Goal: Browse casually: Explore the website without a specific task or goal

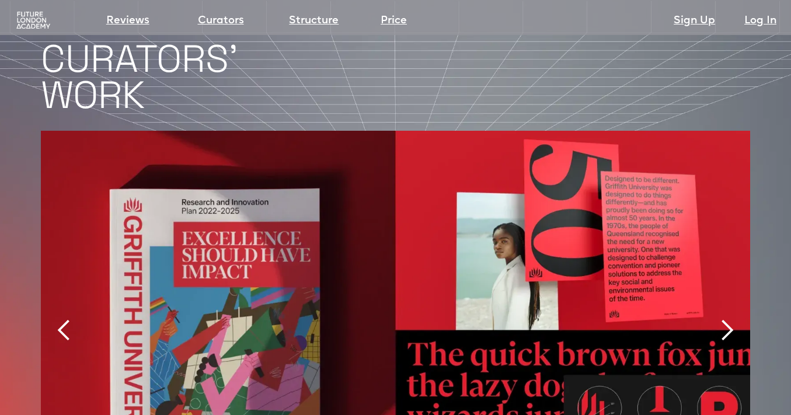
scroll to position [2343, 0]
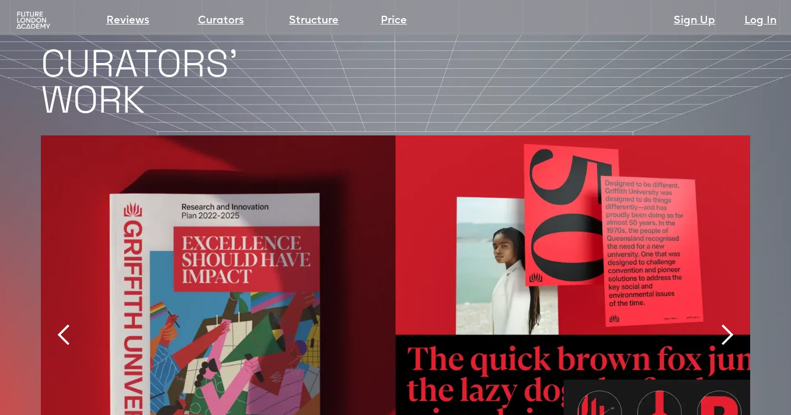
click at [729, 323] on div "next slide" at bounding box center [726, 334] width 23 height 23
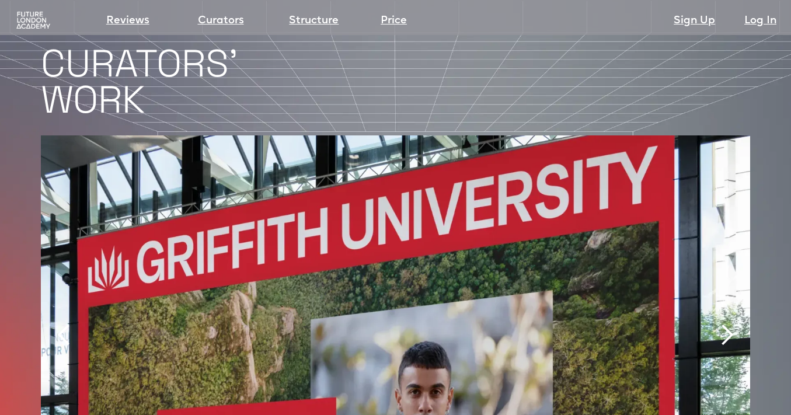
click at [727, 323] on div "next slide" at bounding box center [726, 334] width 23 height 23
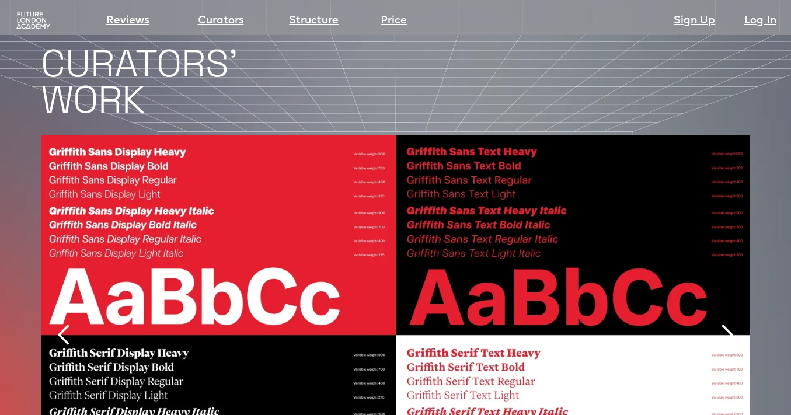
click at [729, 323] on div "next slide" at bounding box center [726, 334] width 23 height 23
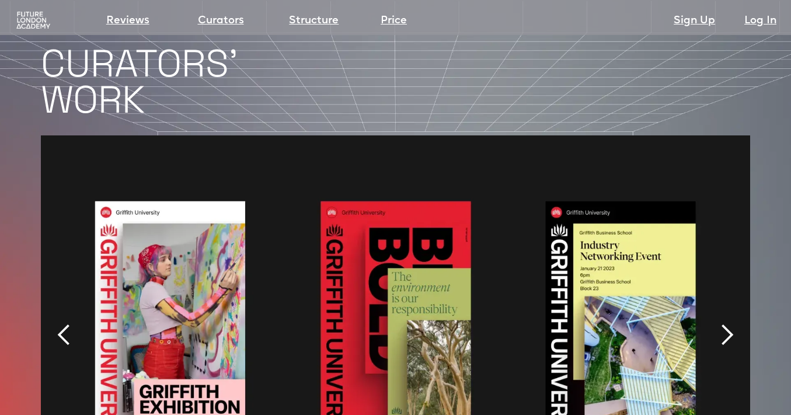
click at [730, 323] on div "next slide" at bounding box center [726, 334] width 23 height 23
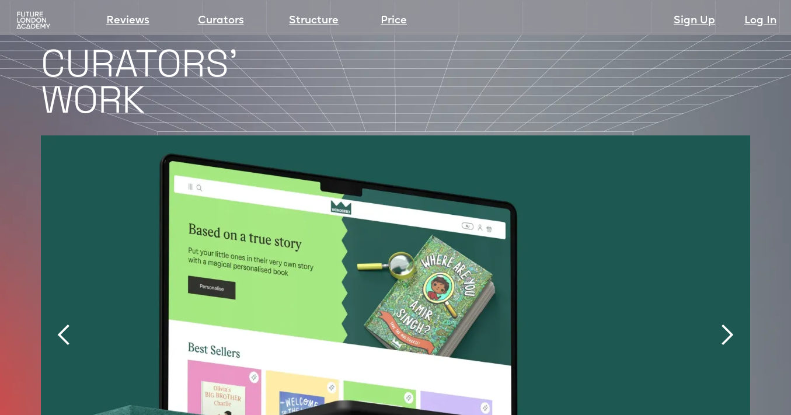
click at [729, 323] on div "next slide" at bounding box center [726, 334] width 23 height 23
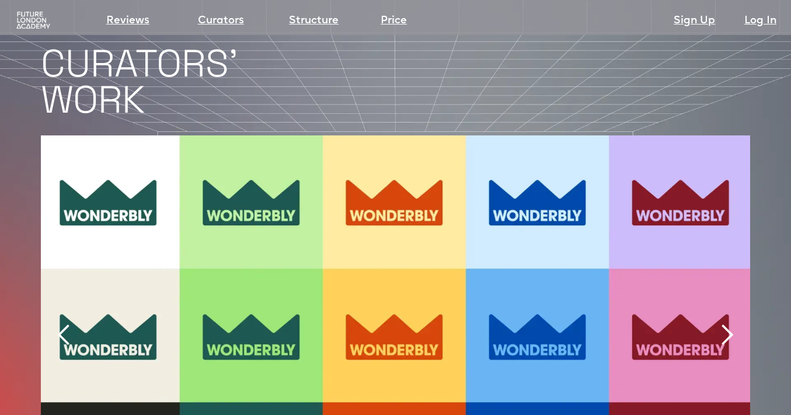
click at [728, 323] on div "next slide" at bounding box center [726, 334] width 23 height 23
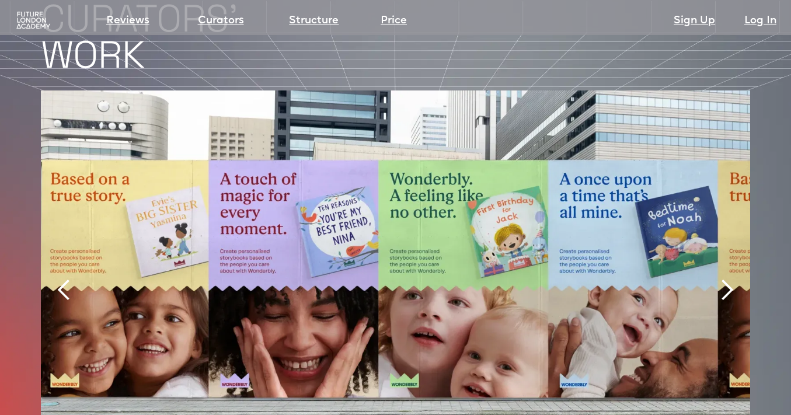
scroll to position [2377, 0]
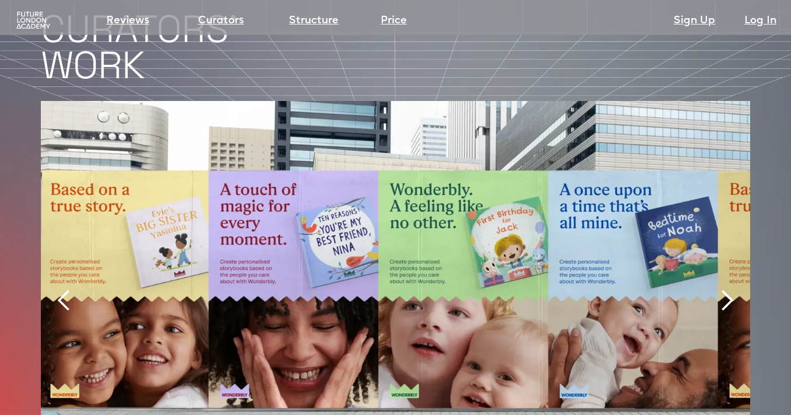
click at [727, 289] on div "next slide" at bounding box center [726, 300] width 23 height 23
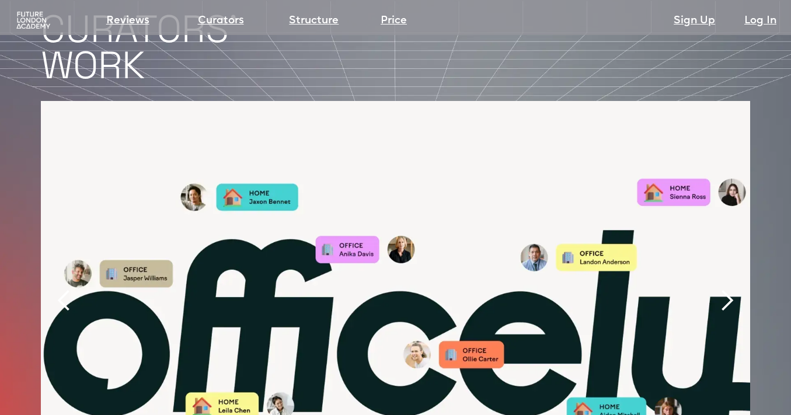
click at [728, 289] on div "next slide" at bounding box center [726, 300] width 23 height 23
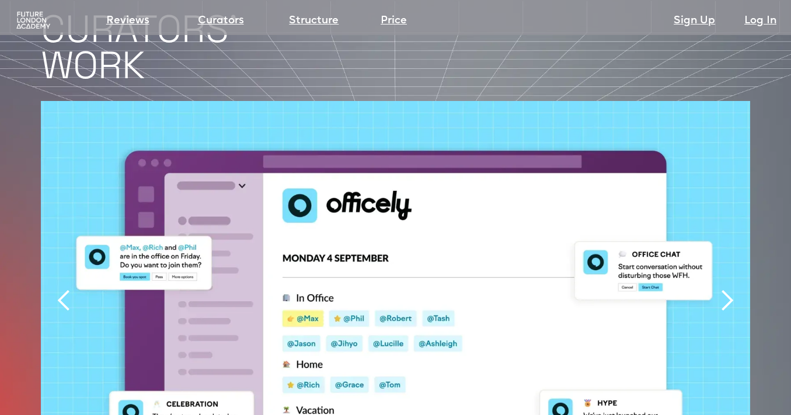
click at [728, 289] on div "next slide" at bounding box center [726, 300] width 23 height 23
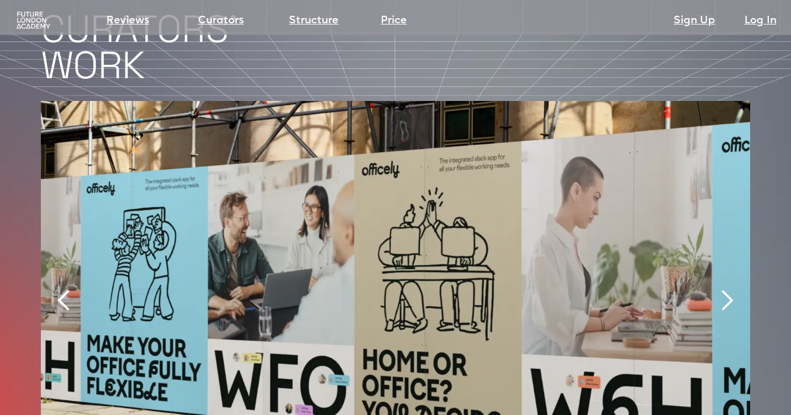
click at [729, 289] on div "next slide" at bounding box center [726, 300] width 23 height 23
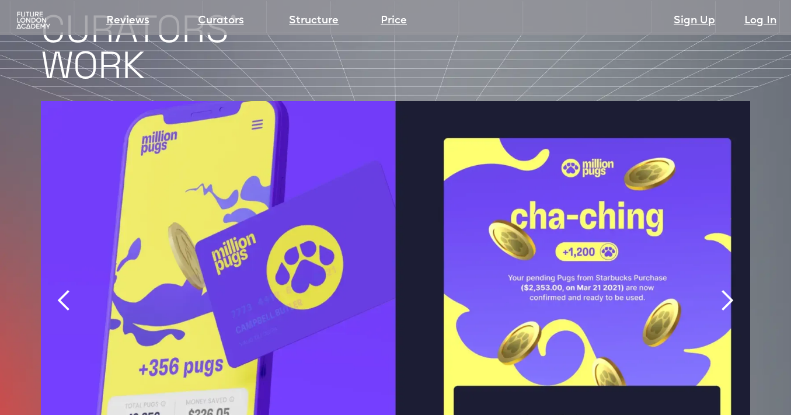
click at [729, 289] on div "next slide" at bounding box center [726, 300] width 23 height 23
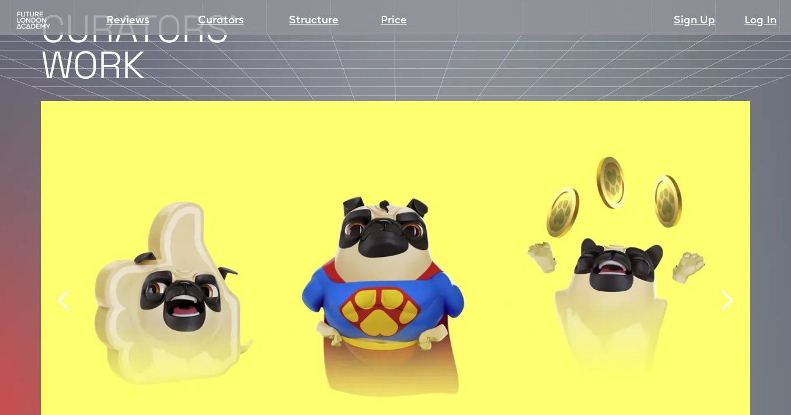
click at [729, 289] on div "next slide" at bounding box center [726, 300] width 23 height 23
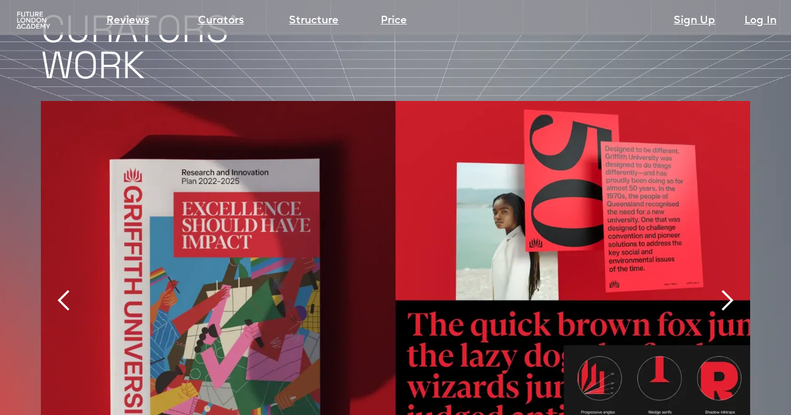
click at [729, 289] on div "next slide" at bounding box center [726, 300] width 23 height 23
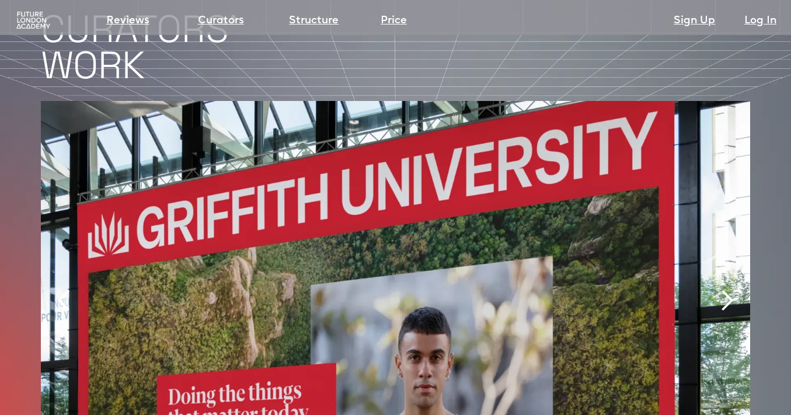
click at [729, 289] on div "next slide" at bounding box center [726, 300] width 23 height 23
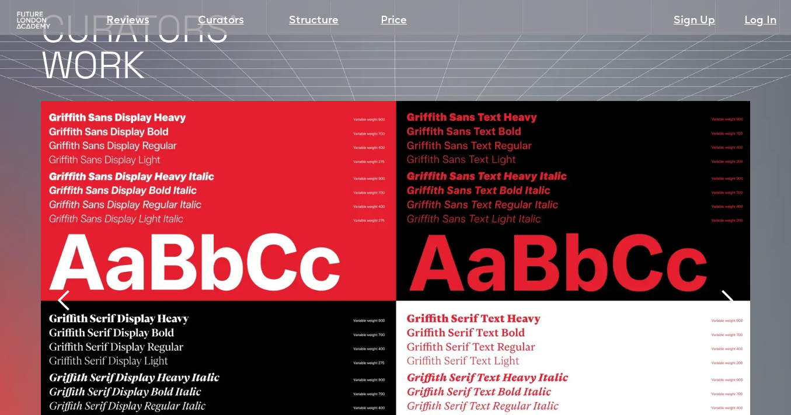
click at [726, 289] on div "next slide" at bounding box center [726, 300] width 23 height 23
